Goal: Task Accomplishment & Management: Use online tool/utility

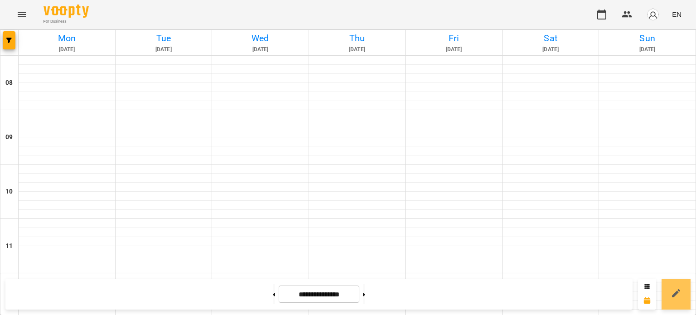
click at [675, 289] on icon at bounding box center [676, 293] width 11 height 11
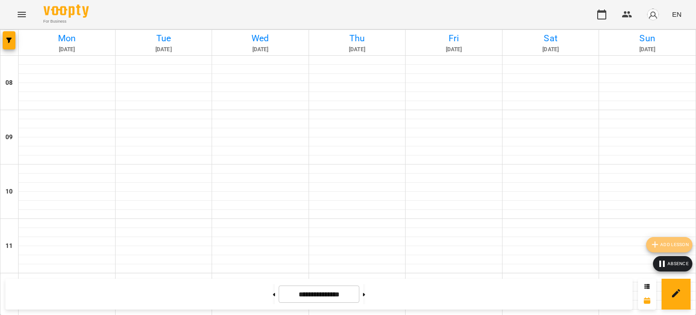
click at [666, 244] on span "Add lesson" at bounding box center [669, 244] width 39 height 11
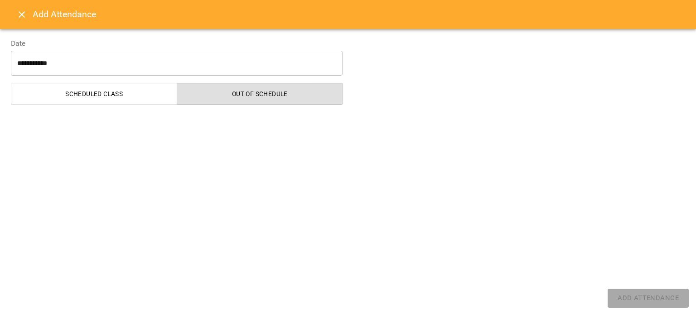
select select "**********"
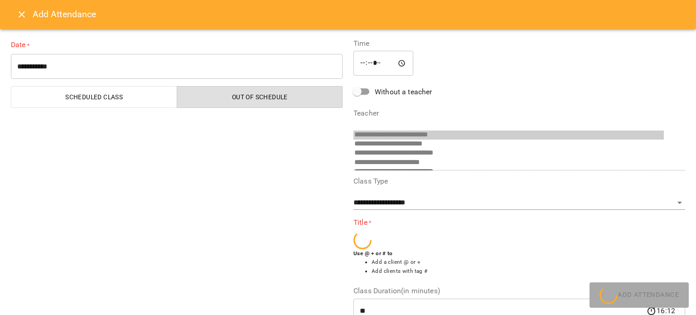
scroll to position [244, 0]
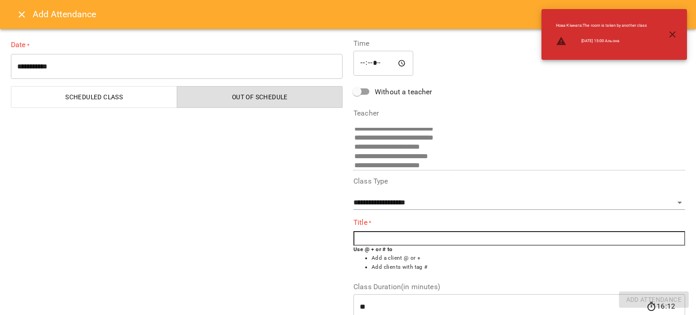
click at [364, 238] on input "text" at bounding box center [519, 238] width 332 height 15
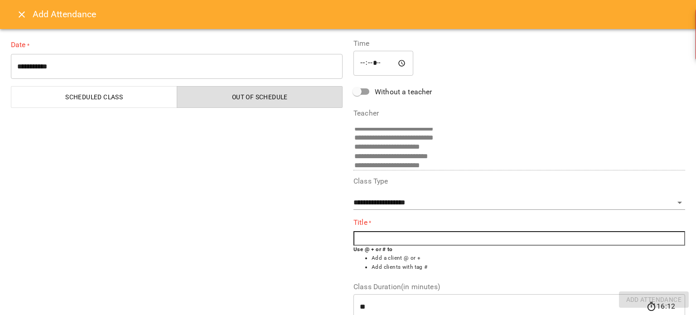
type input "*"
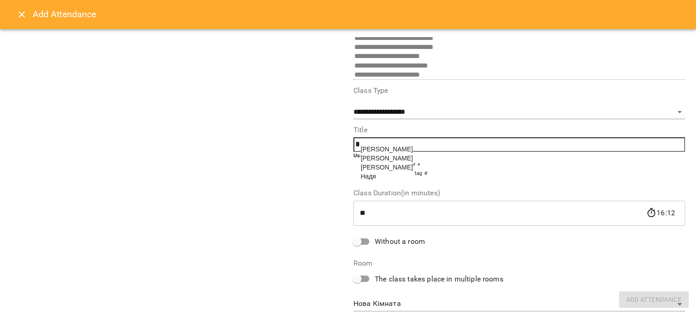
scroll to position [45, 0]
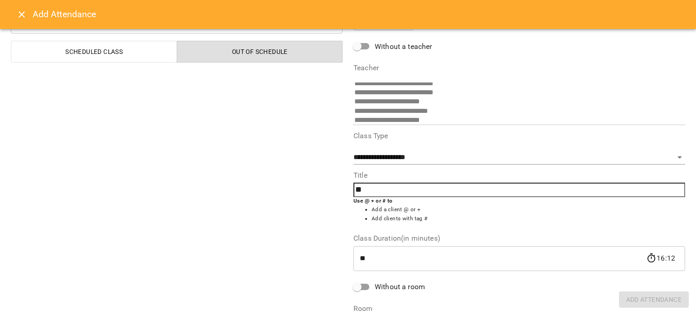
type input "*"
click at [226, 167] on div "**********" at bounding box center [176, 175] width 343 height 387
click at [359, 190] on input "*" at bounding box center [519, 190] width 332 height 15
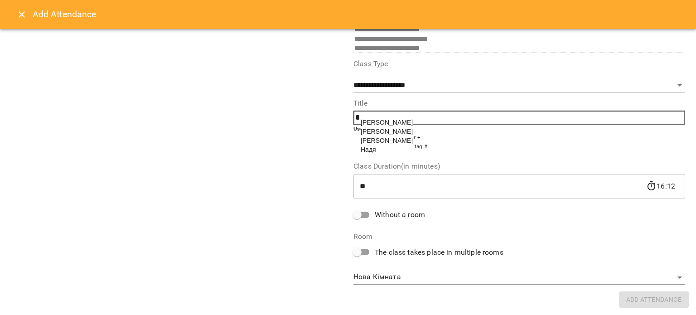
scroll to position [118, 0]
click at [361, 121] on input "*" at bounding box center [519, 117] width 332 height 15
click at [364, 118] on input "*" at bounding box center [519, 117] width 332 height 15
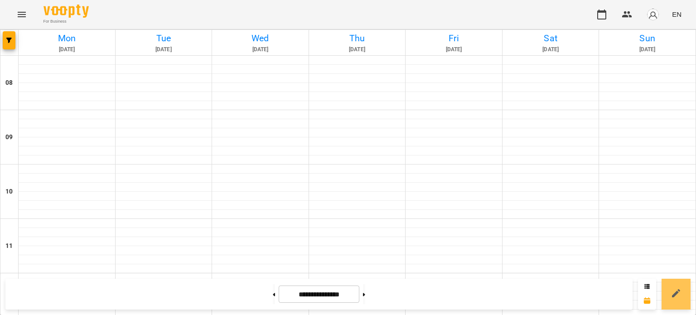
click at [680, 293] on icon at bounding box center [676, 293] width 11 height 11
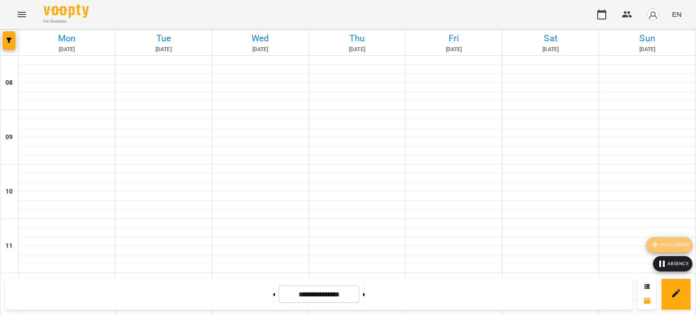
click at [662, 247] on span "Add lesson" at bounding box center [669, 244] width 39 height 11
select select "**********"
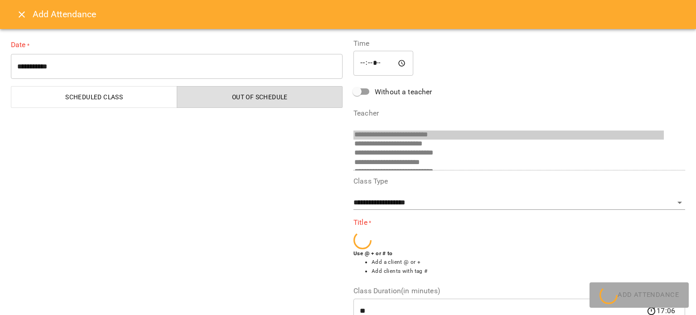
scroll to position [244, 0]
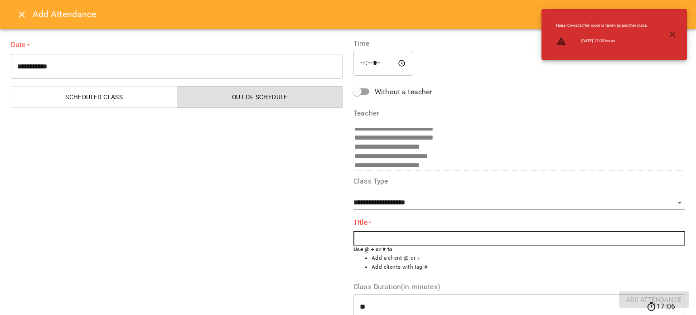
click at [372, 232] on input "text" at bounding box center [519, 238] width 332 height 15
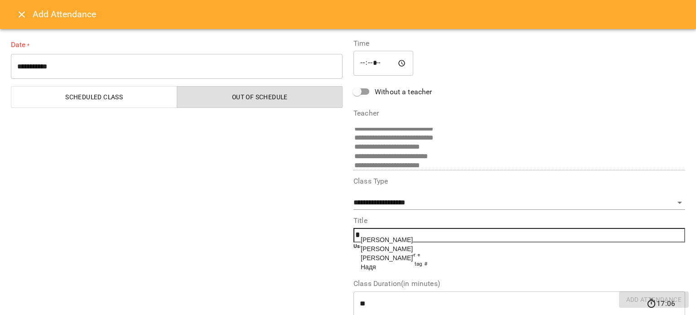
type input "*"
